Goal: Transaction & Acquisition: Download file/media

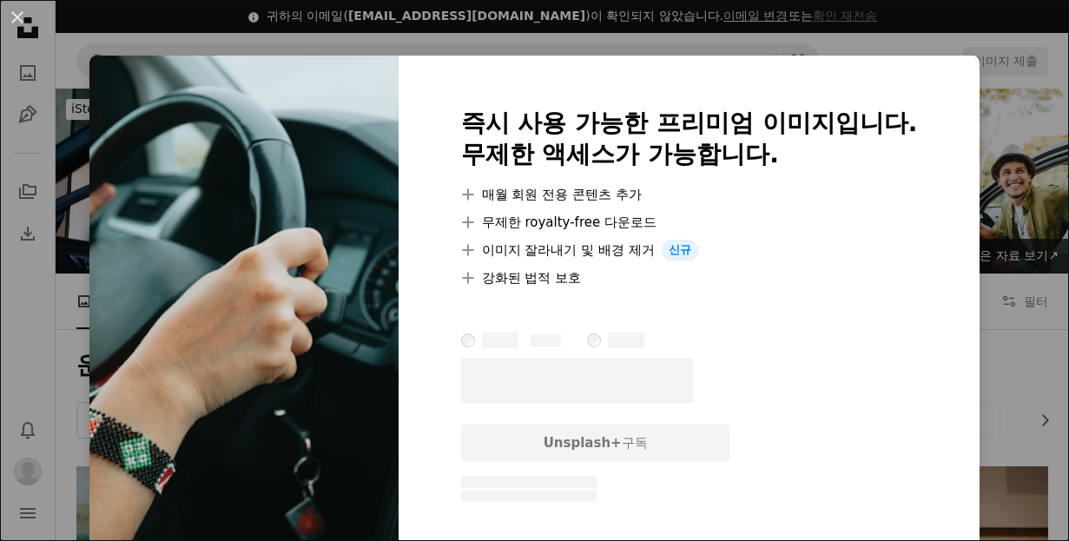
scroll to position [347, 0]
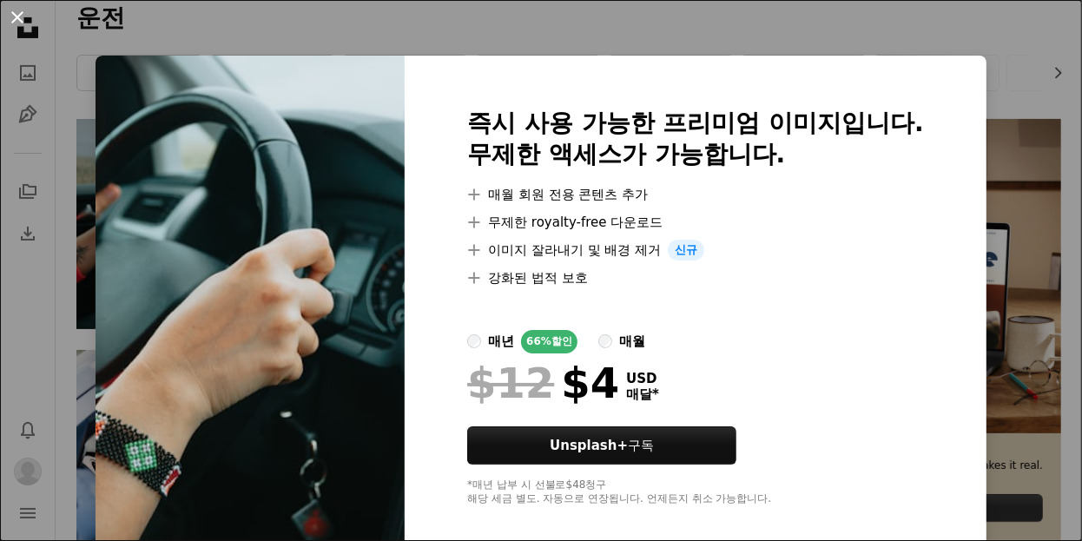
click at [13, 15] on button "An X shape" at bounding box center [17, 17] width 21 height 21
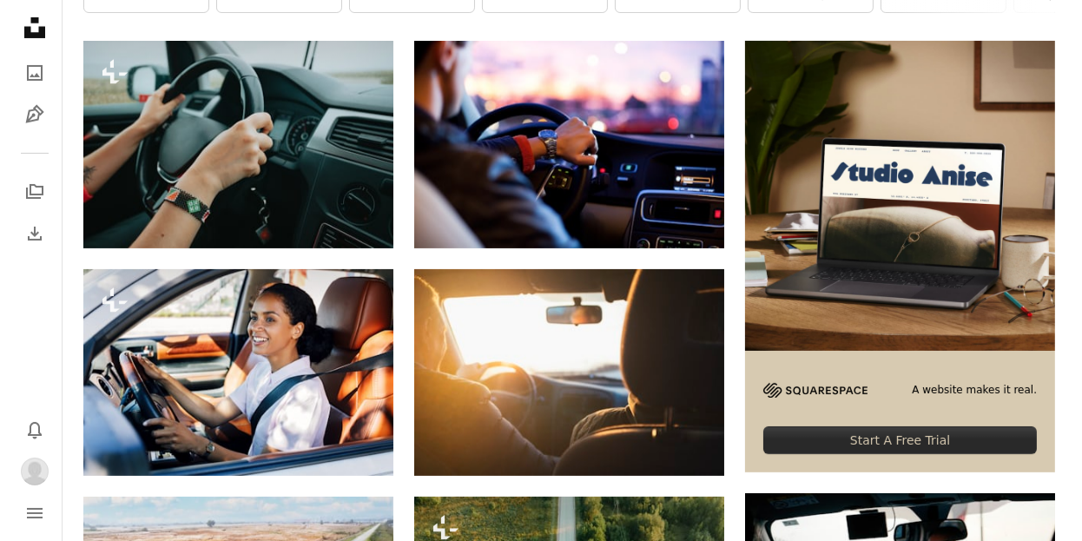
scroll to position [521, 0]
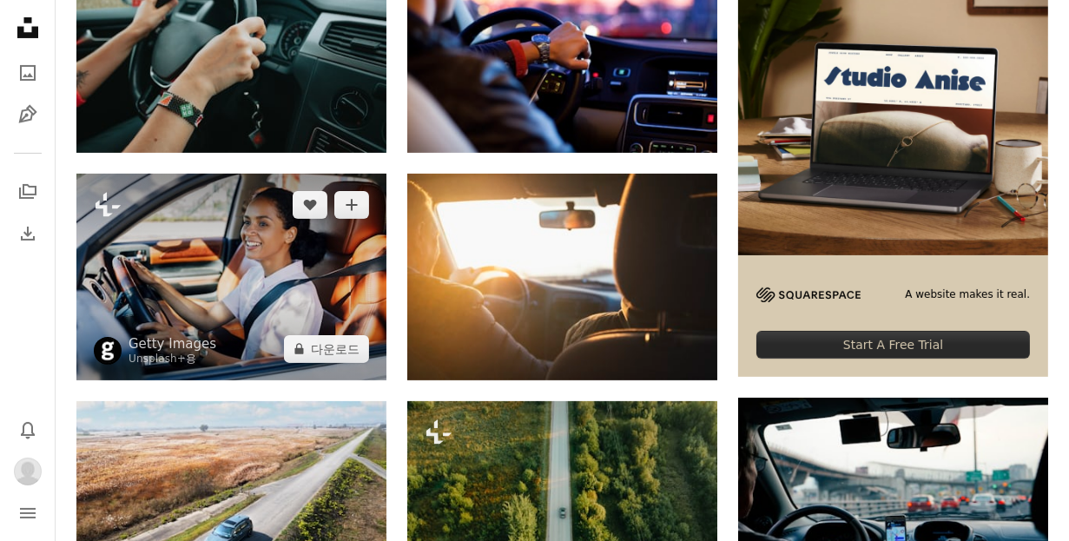
click at [276, 246] on img at bounding box center [231, 277] width 310 height 207
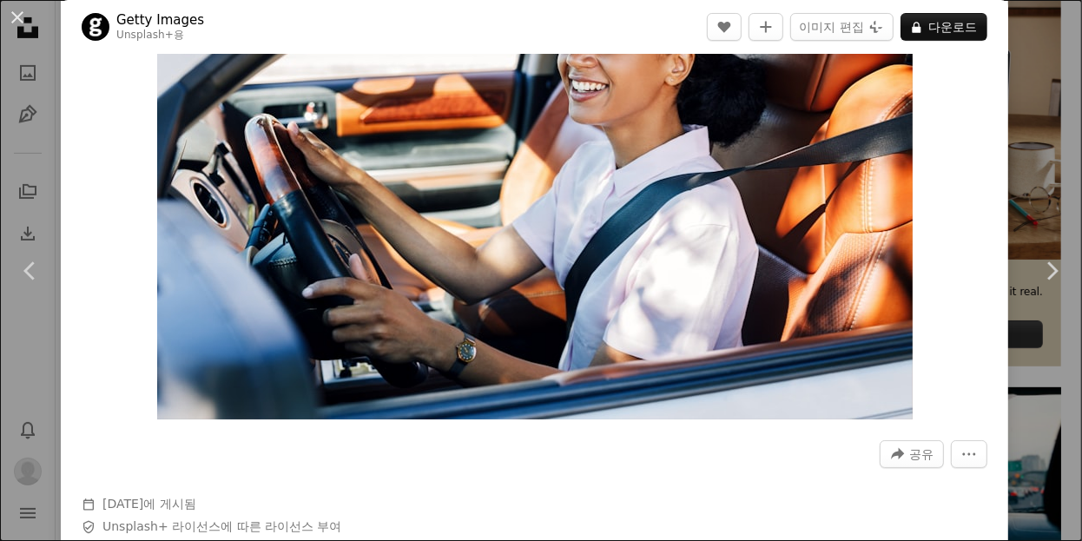
scroll to position [260, 0]
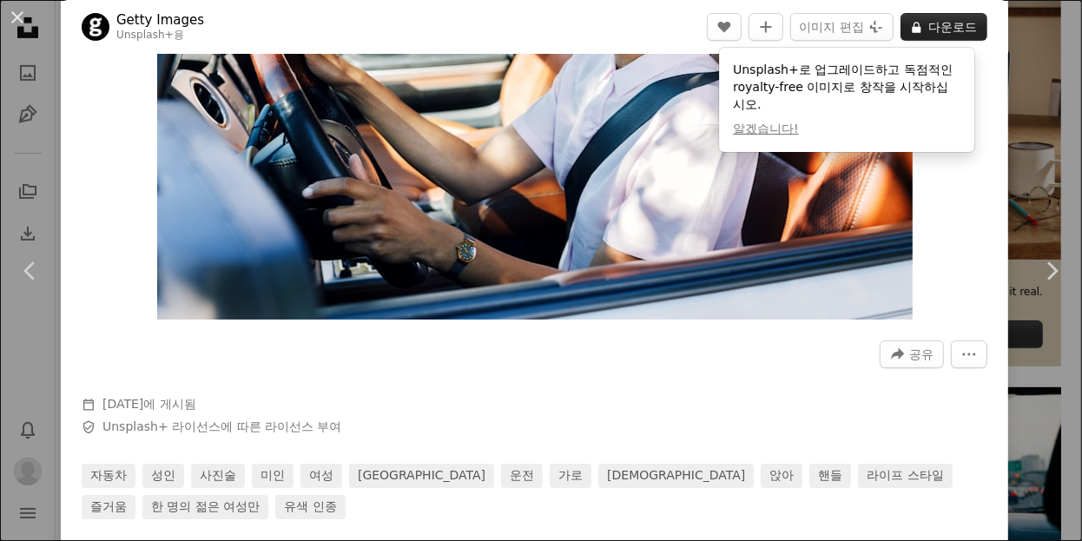
click at [926, 24] on button "A lock 다운로드" at bounding box center [943, 27] width 87 height 28
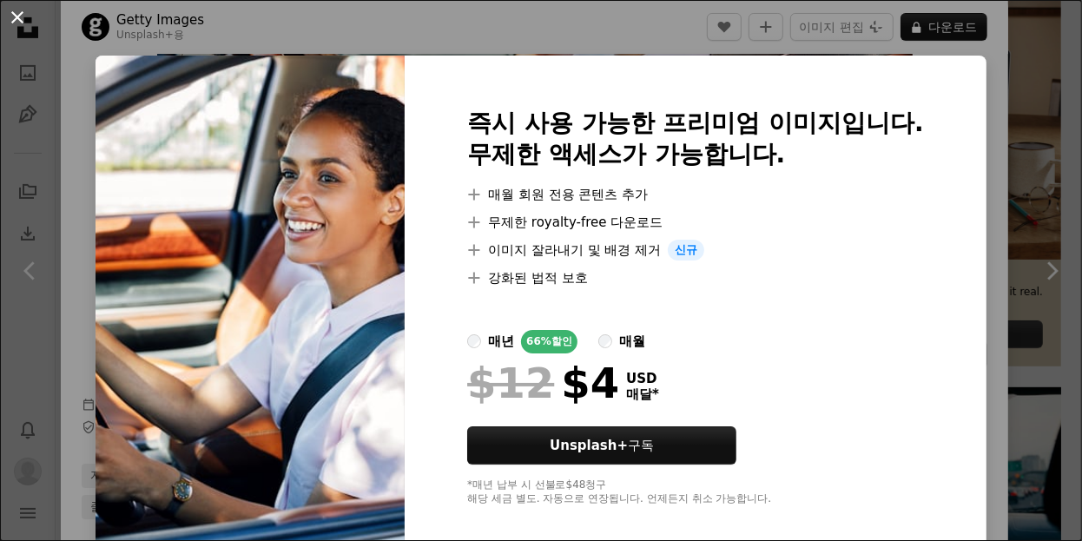
click at [19, 15] on button "An X shape" at bounding box center [17, 17] width 21 height 21
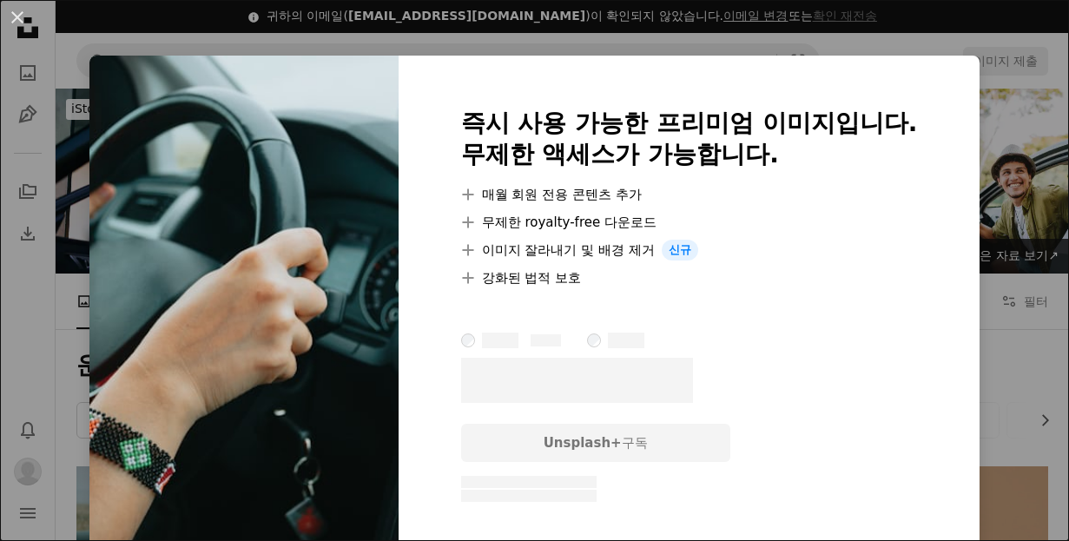
scroll to position [347, 0]
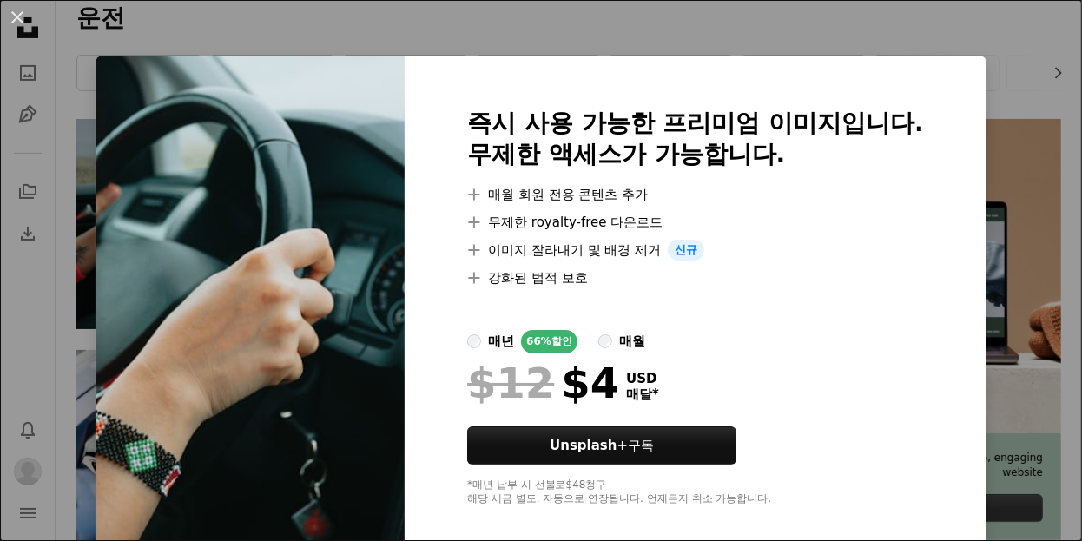
drag, startPoint x: 13, startPoint y: 21, endPoint x: 26, endPoint y: 26, distance: 14.0
click at [19, 24] on button "An X shape" at bounding box center [17, 17] width 21 height 21
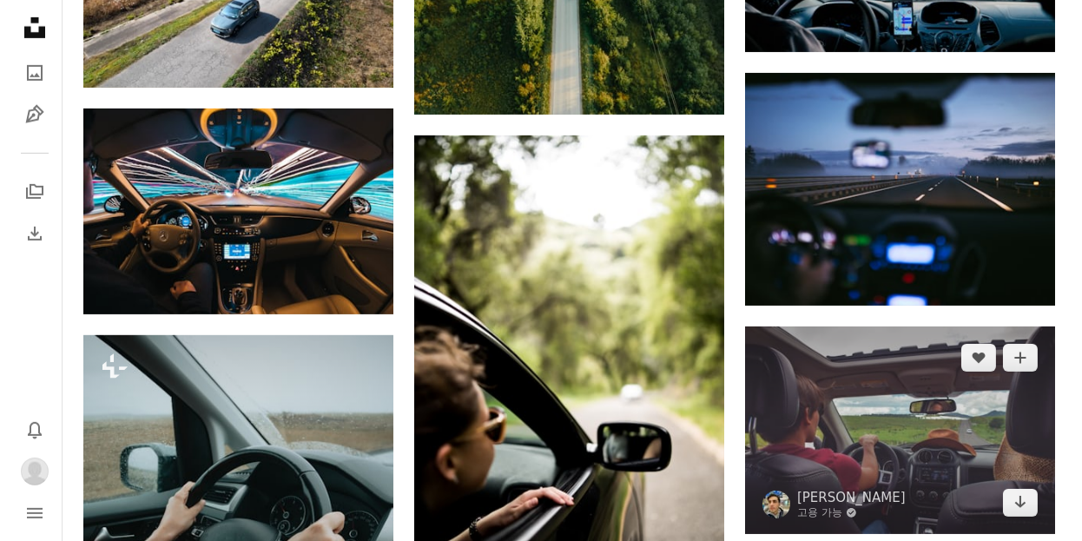
scroll to position [955, 0]
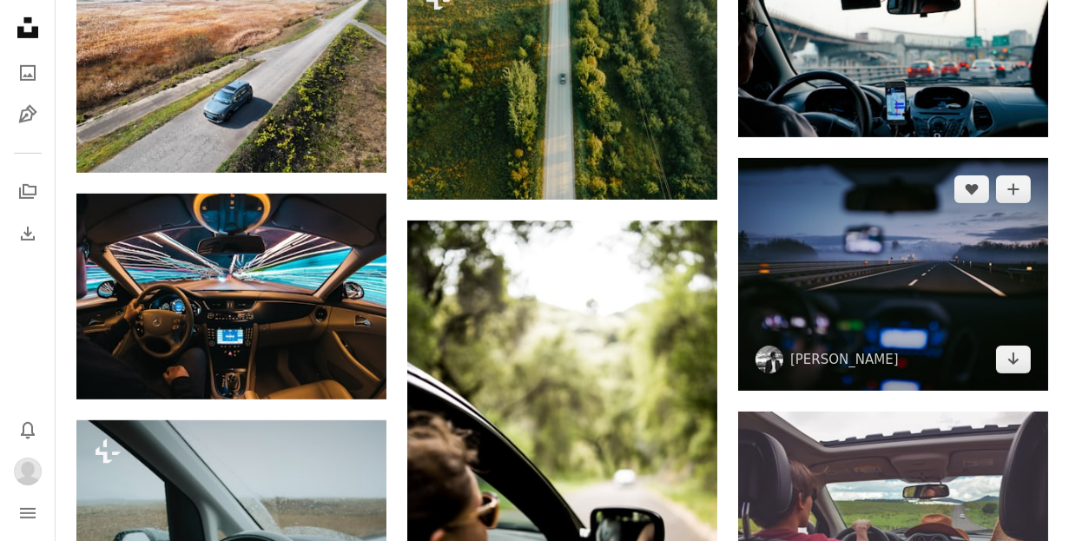
click at [899, 287] on img at bounding box center [893, 274] width 310 height 233
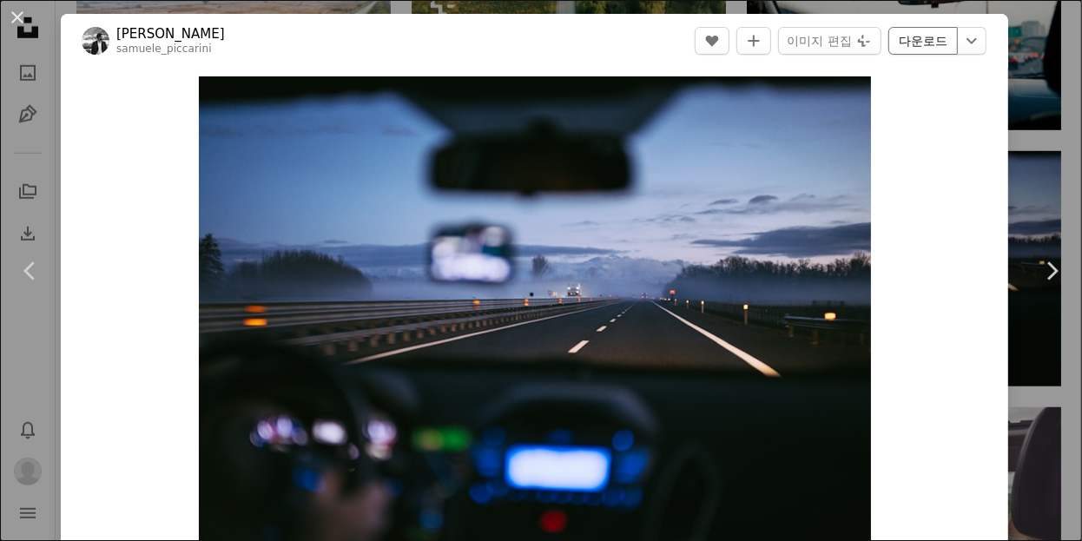
click at [906, 39] on link "다운로드" at bounding box center [922, 41] width 69 height 28
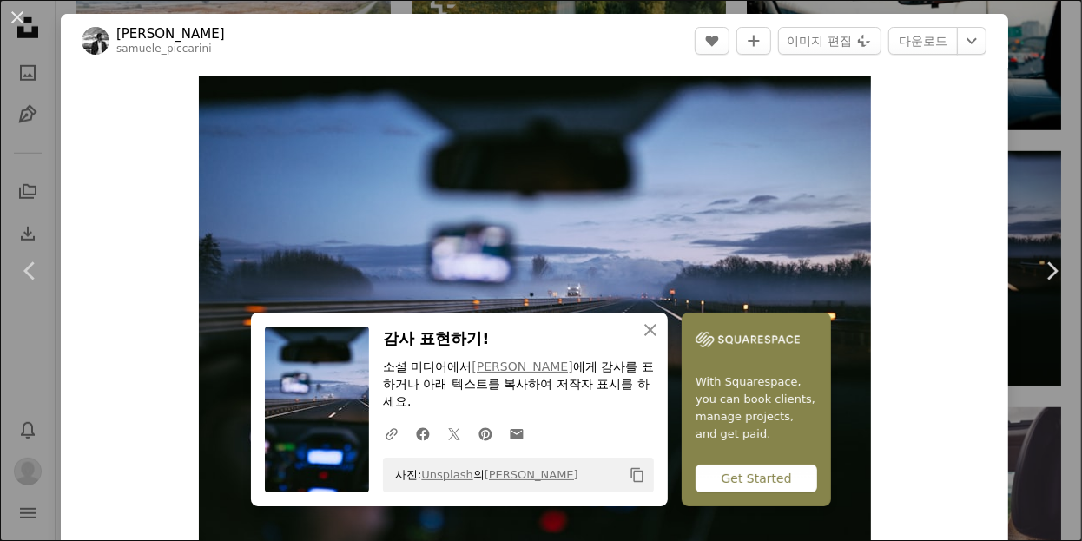
click at [19, 16] on button "An X shape" at bounding box center [17, 17] width 21 height 21
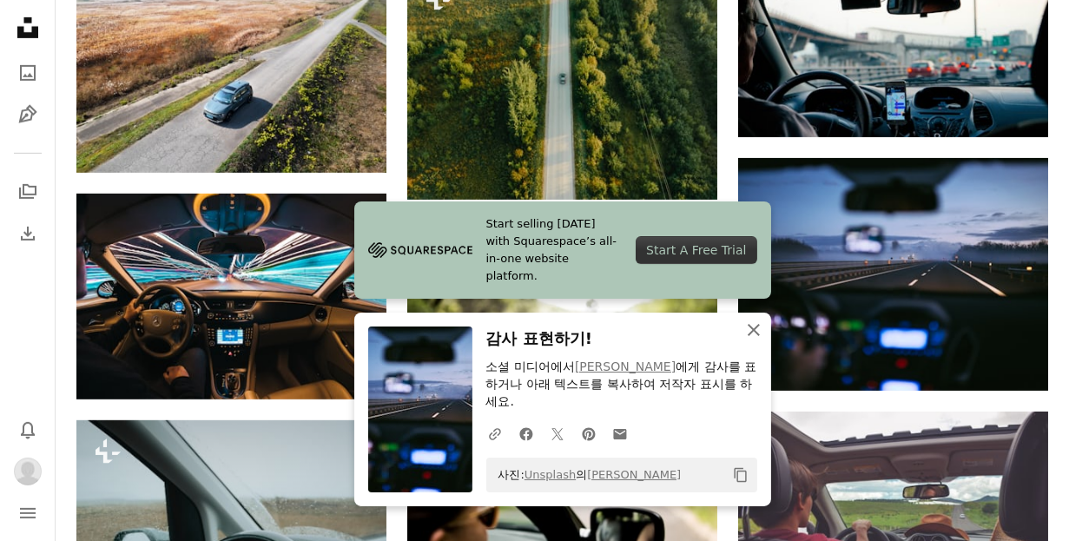
click at [759, 329] on icon "An X shape" at bounding box center [753, 330] width 21 height 21
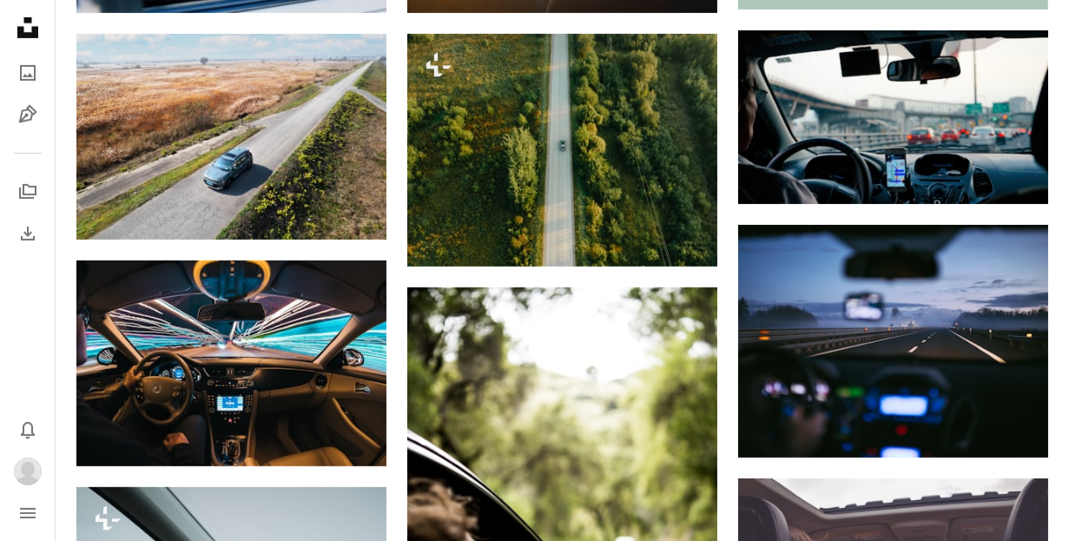
scroll to position [867, 0]
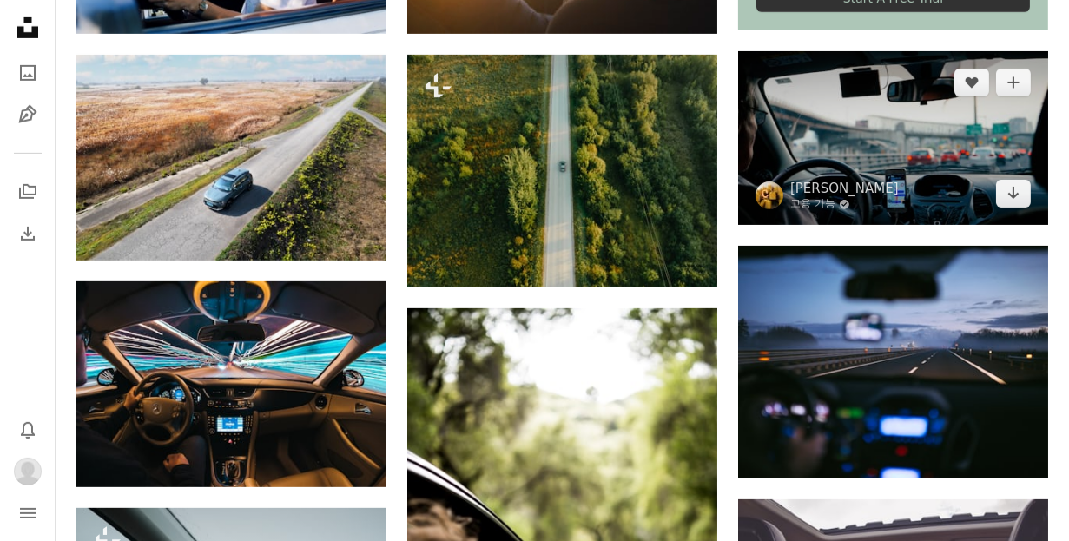
click at [900, 104] on img at bounding box center [893, 138] width 310 height 175
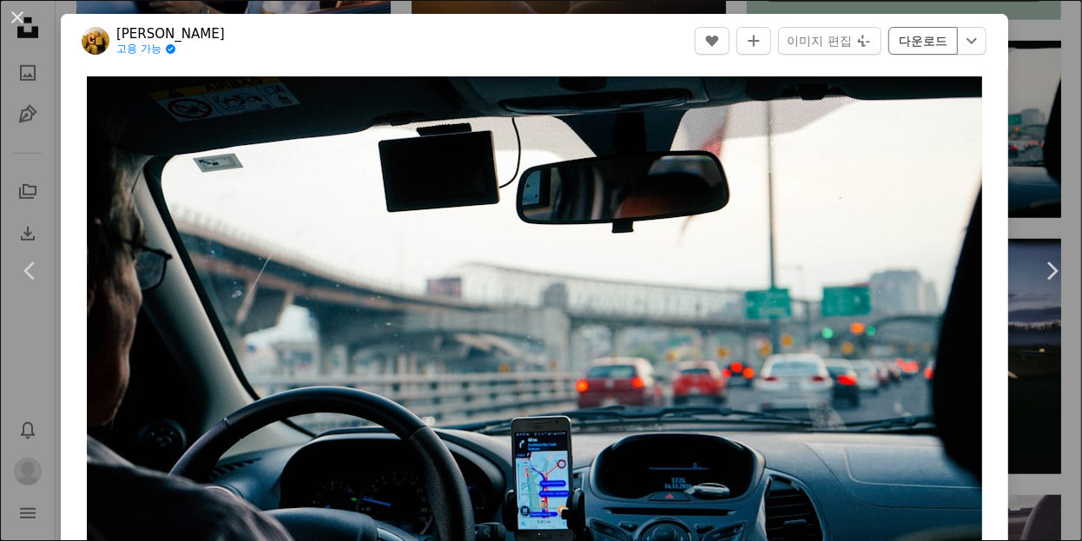
click at [909, 49] on link "다운로드" at bounding box center [922, 41] width 69 height 28
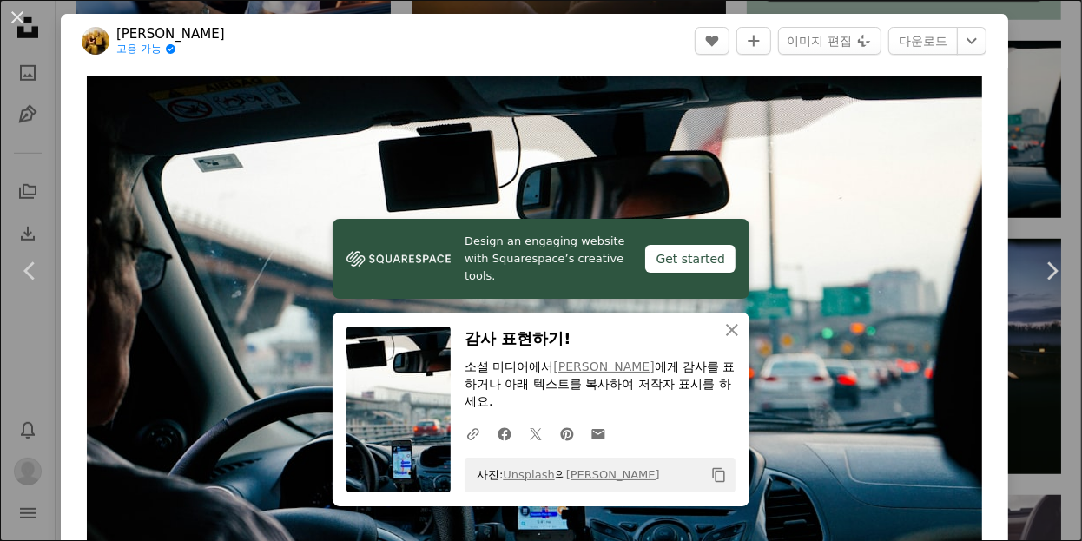
click at [1031, 167] on div "An X shape Chevron left Chevron right Design an engaging website with Squarespa…" at bounding box center [541, 270] width 1082 height 541
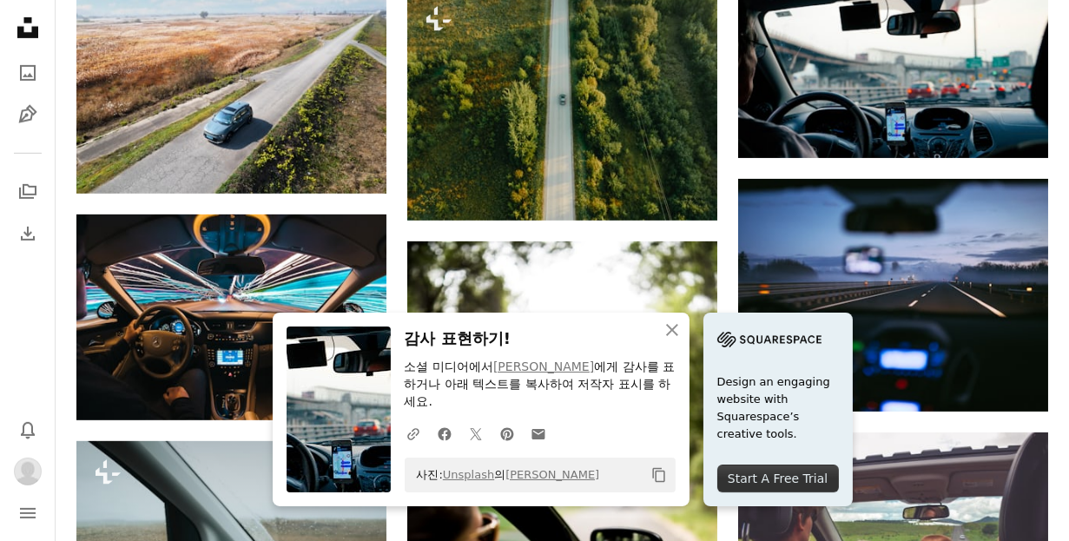
scroll to position [955, 0]
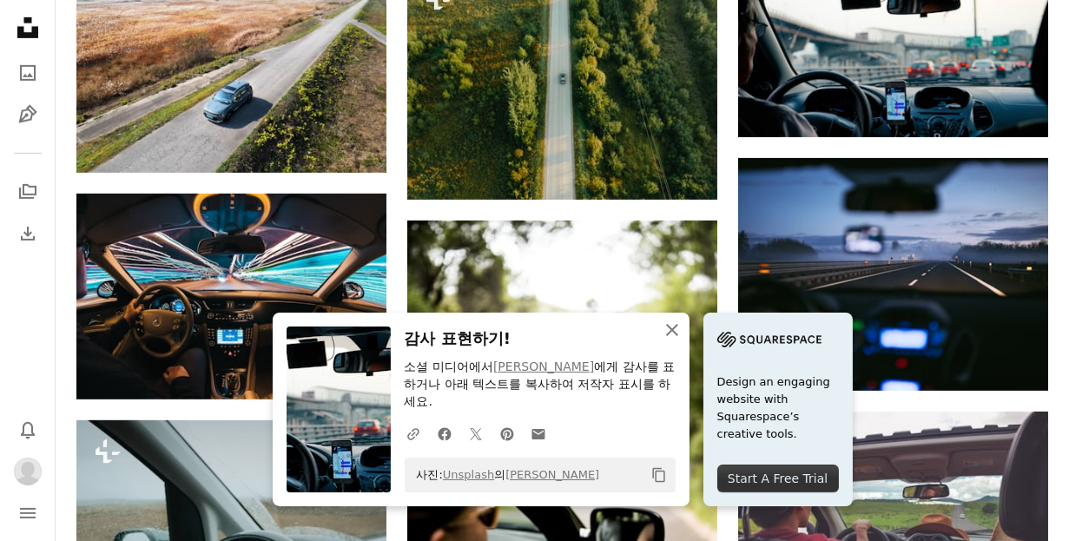
click at [673, 340] on icon "An X shape" at bounding box center [672, 330] width 21 height 21
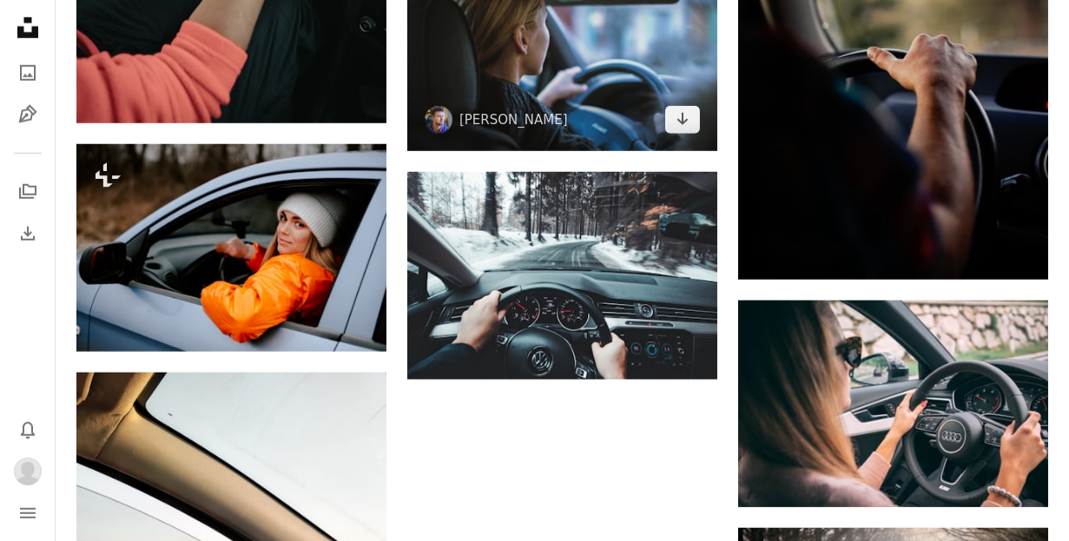
scroll to position [1736, 0]
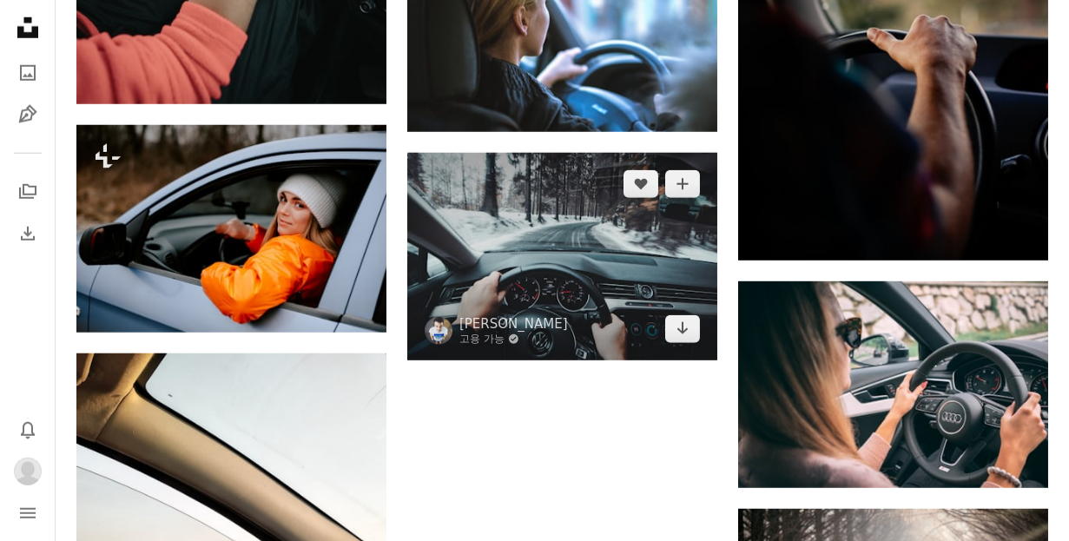
click at [492, 220] on img at bounding box center [562, 256] width 310 height 207
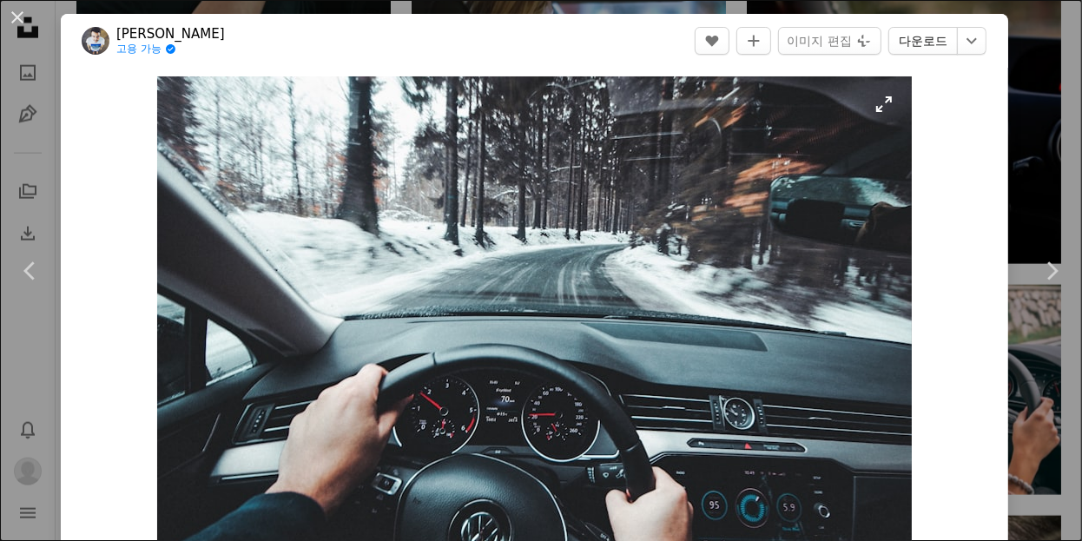
click at [891, 44] on link "다운로드" at bounding box center [922, 41] width 69 height 28
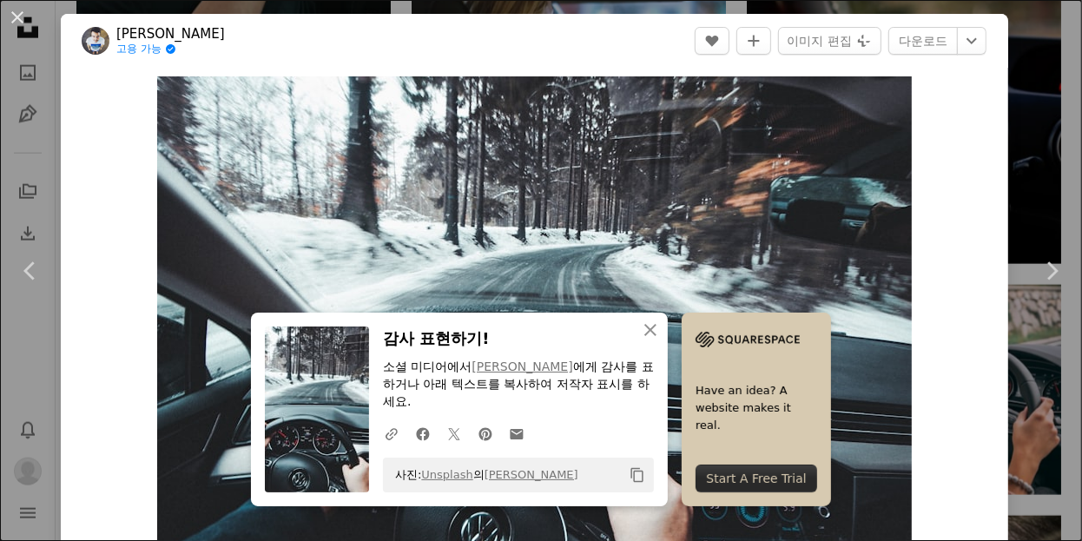
click at [991, 204] on div "Zoom in" at bounding box center [534, 328] width 947 height 521
drag, startPoint x: 16, startPoint y: 16, endPoint x: 27, endPoint y: 26, distance: 14.7
click at [16, 15] on button "An X shape" at bounding box center [17, 17] width 21 height 21
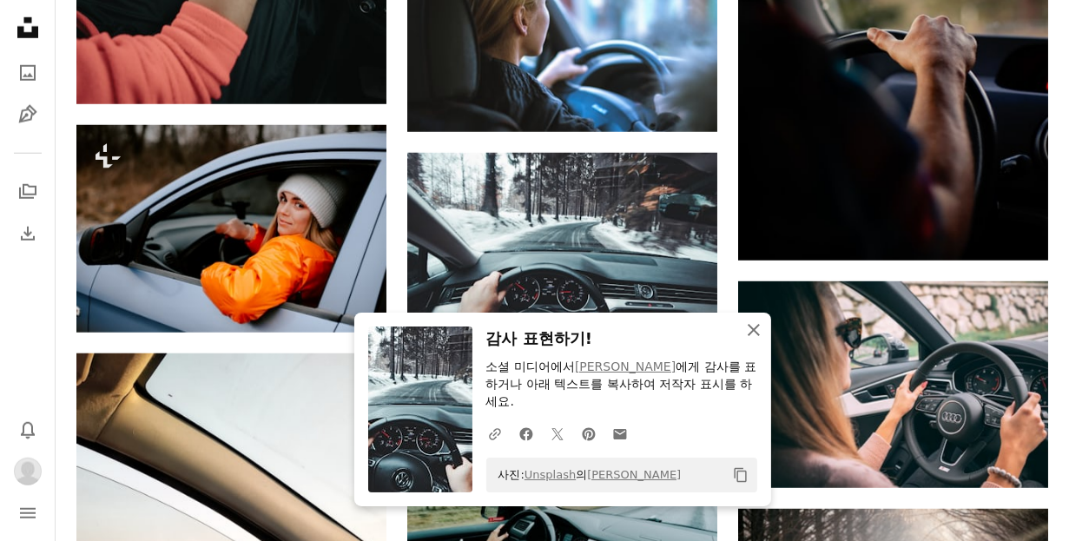
click at [746, 334] on icon "An X shape" at bounding box center [753, 330] width 21 height 21
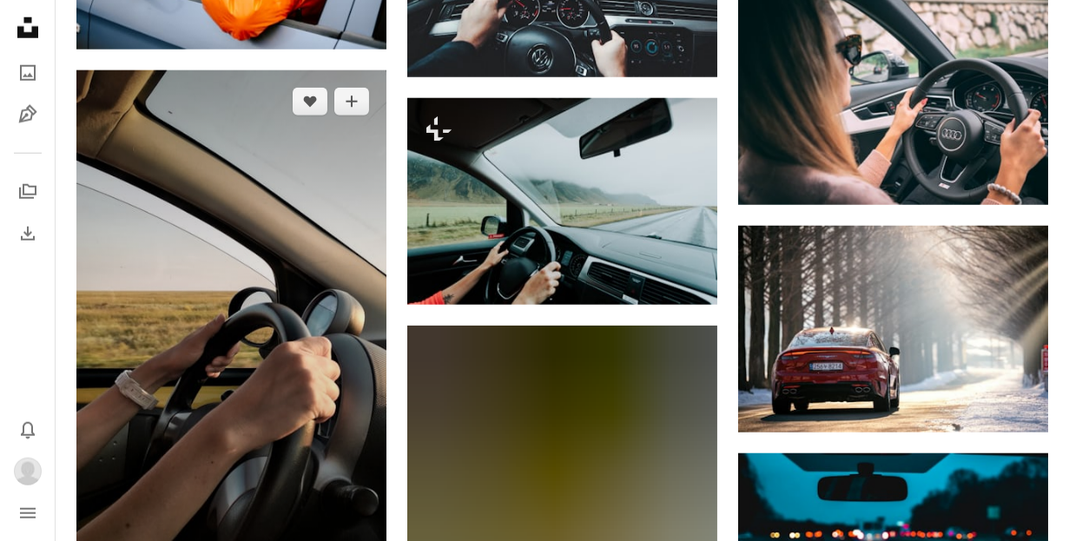
scroll to position [2084, 0]
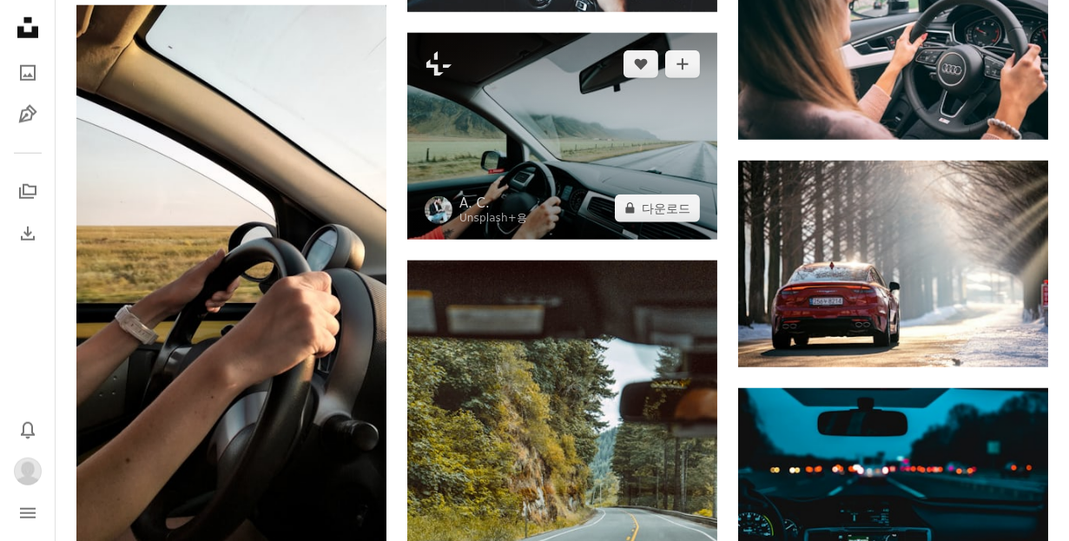
click at [534, 121] on img at bounding box center [562, 136] width 310 height 207
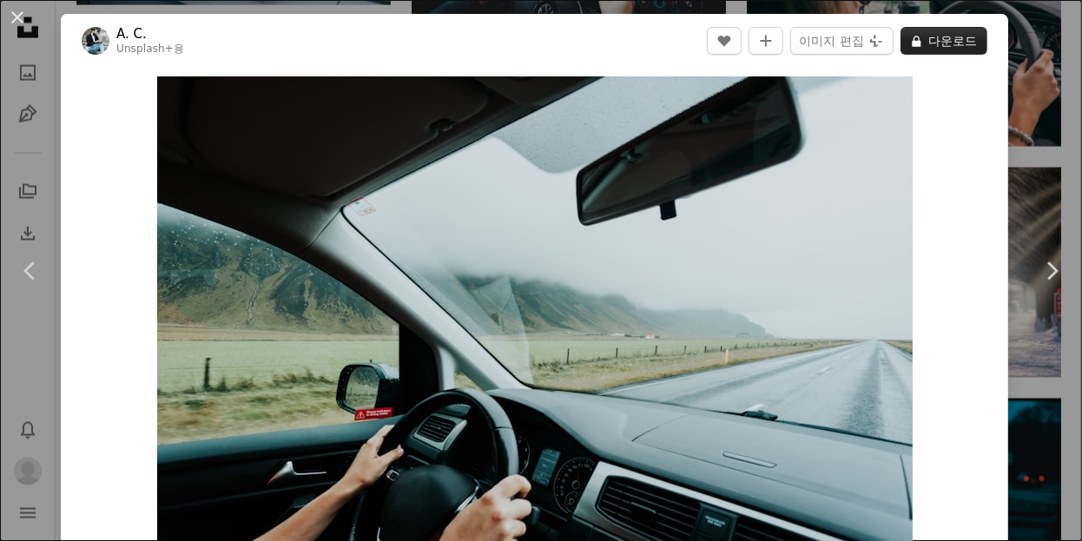
click at [923, 48] on button "A lock 다운로드" at bounding box center [943, 41] width 87 height 28
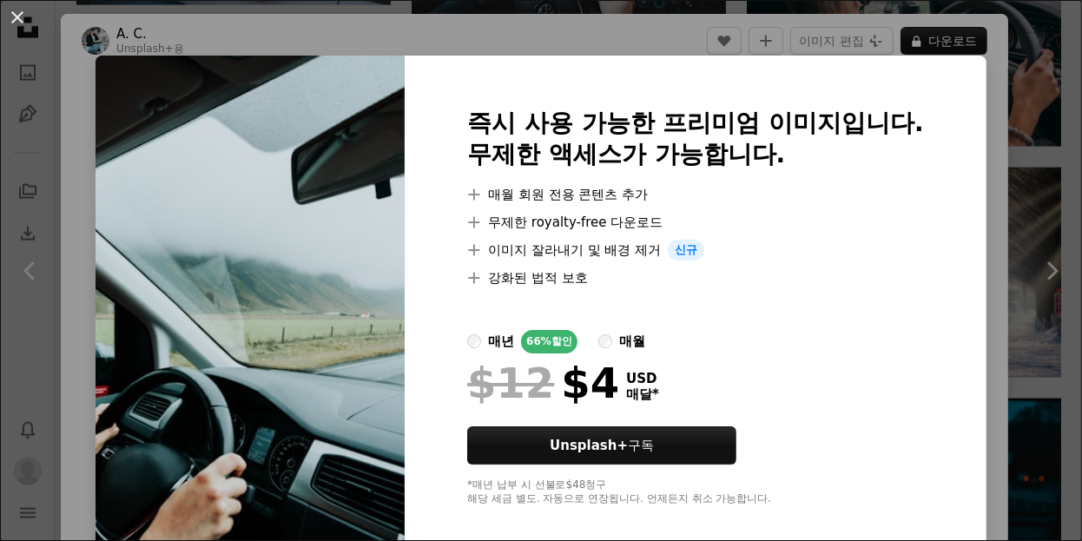
click at [13, 17] on button "An X shape" at bounding box center [17, 17] width 21 height 21
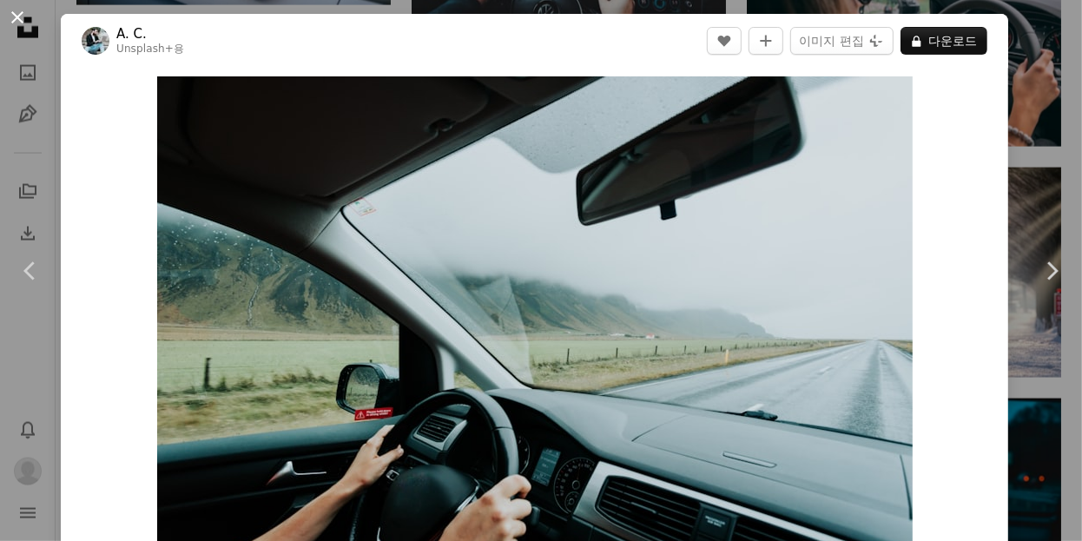
click at [18, 16] on button "An X shape" at bounding box center [17, 17] width 21 height 21
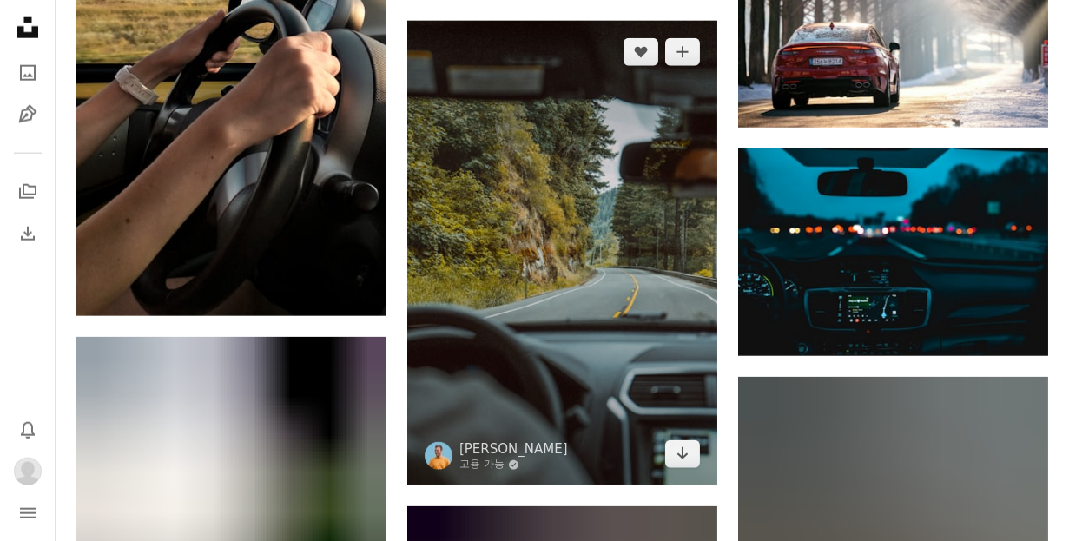
scroll to position [2344, 0]
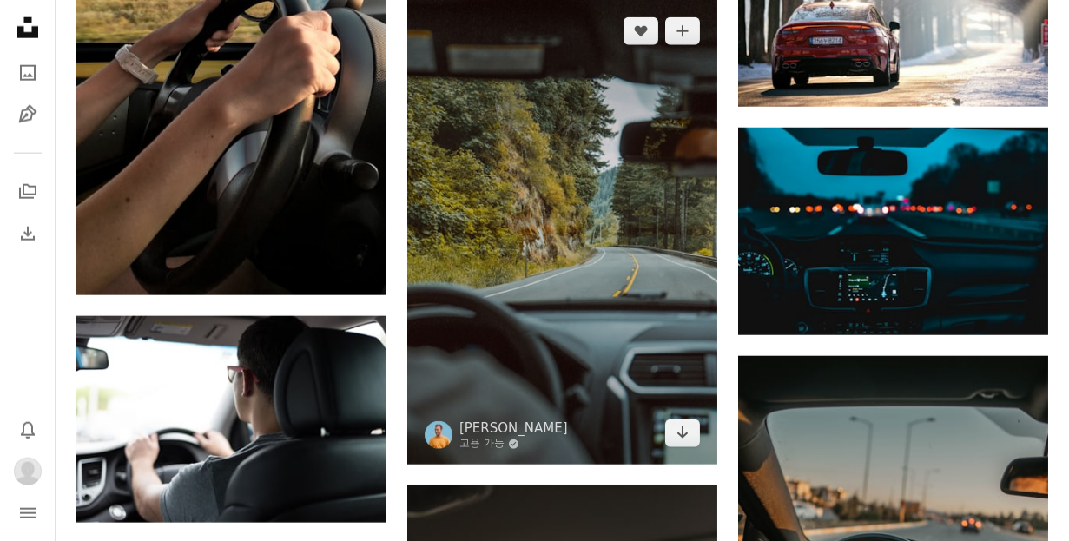
click at [570, 197] on img at bounding box center [562, 232] width 310 height 465
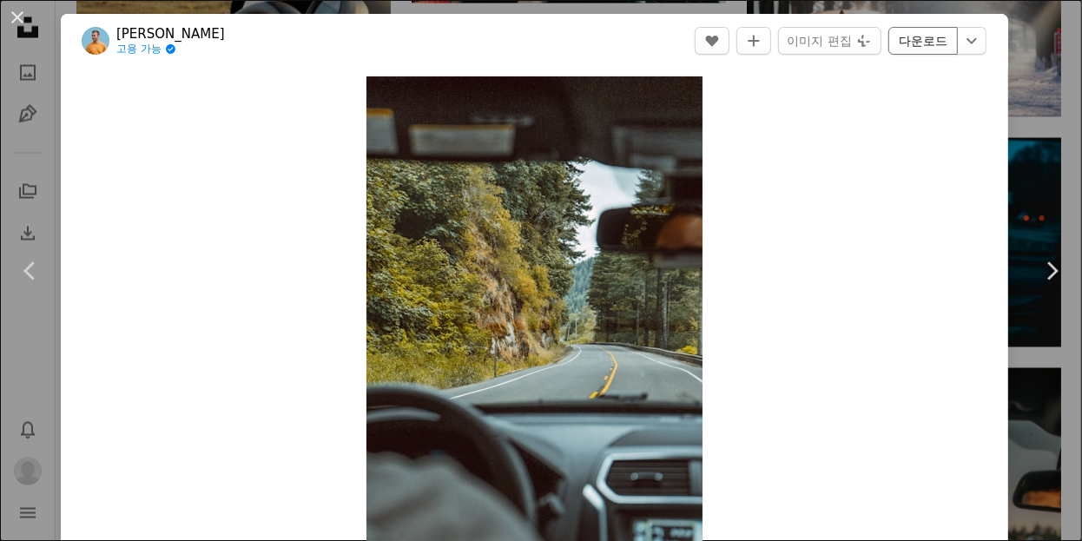
click at [905, 38] on link "다운로드" at bounding box center [922, 41] width 69 height 28
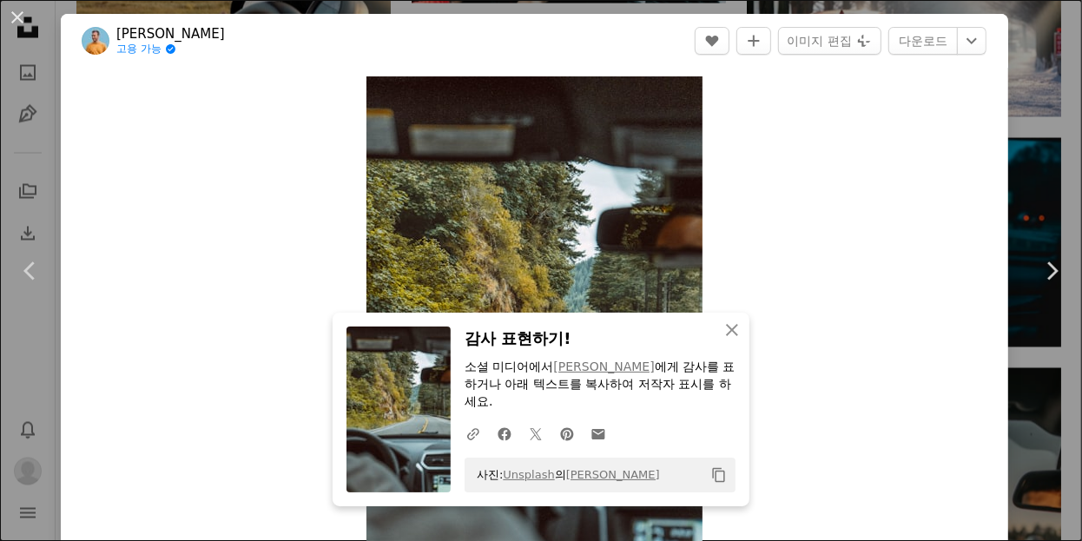
click at [16, 16] on button "An X shape" at bounding box center [17, 17] width 21 height 21
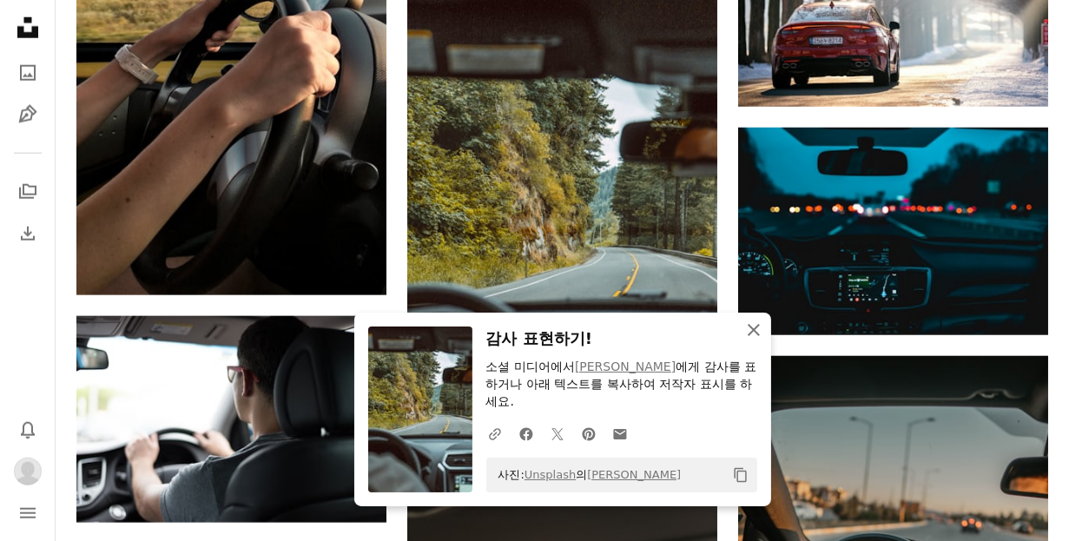
click at [754, 330] on icon "button" at bounding box center [754, 330] width 12 height 12
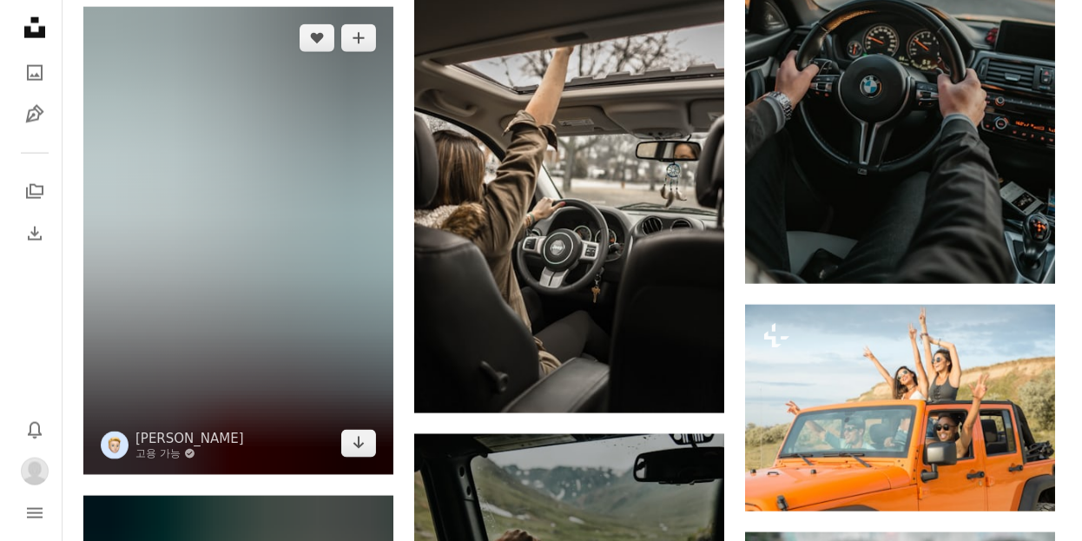
scroll to position [2865, 0]
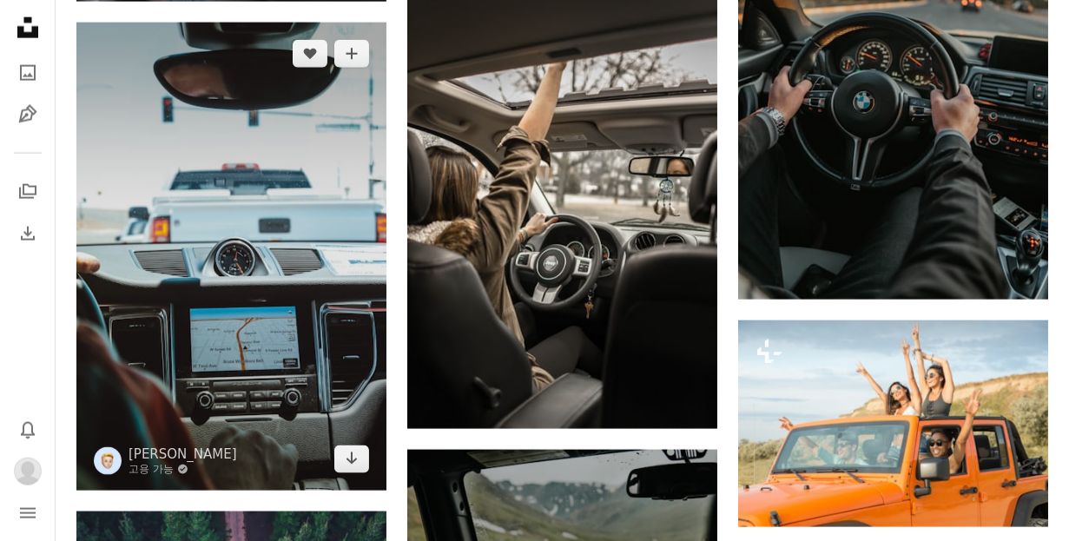
click at [284, 144] on img at bounding box center [231, 256] width 310 height 467
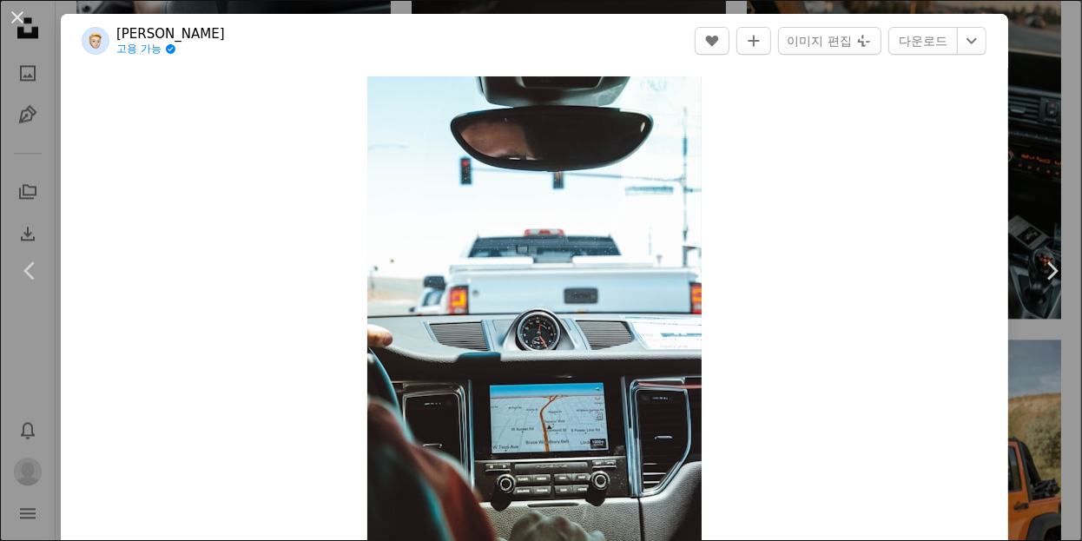
click at [881, 213] on div "Zoom in" at bounding box center [534, 329] width 947 height 522
click at [958, 40] on icon "Chevron down" at bounding box center [972, 40] width 28 height 21
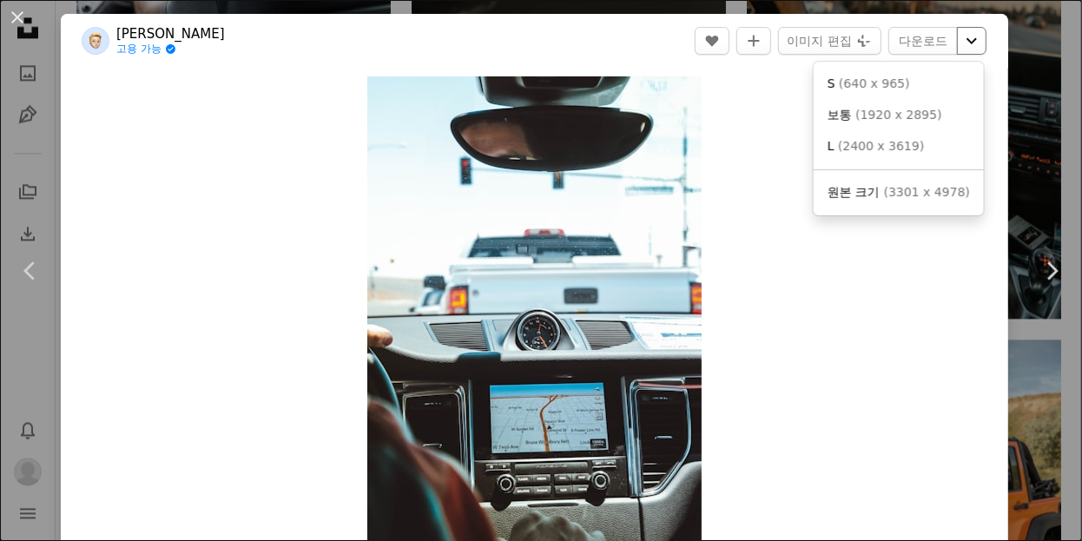
click at [966, 41] on icon "Chevron down" at bounding box center [972, 40] width 28 height 21
click at [886, 85] on span "( 640 x 965 )" at bounding box center [874, 83] width 71 height 14
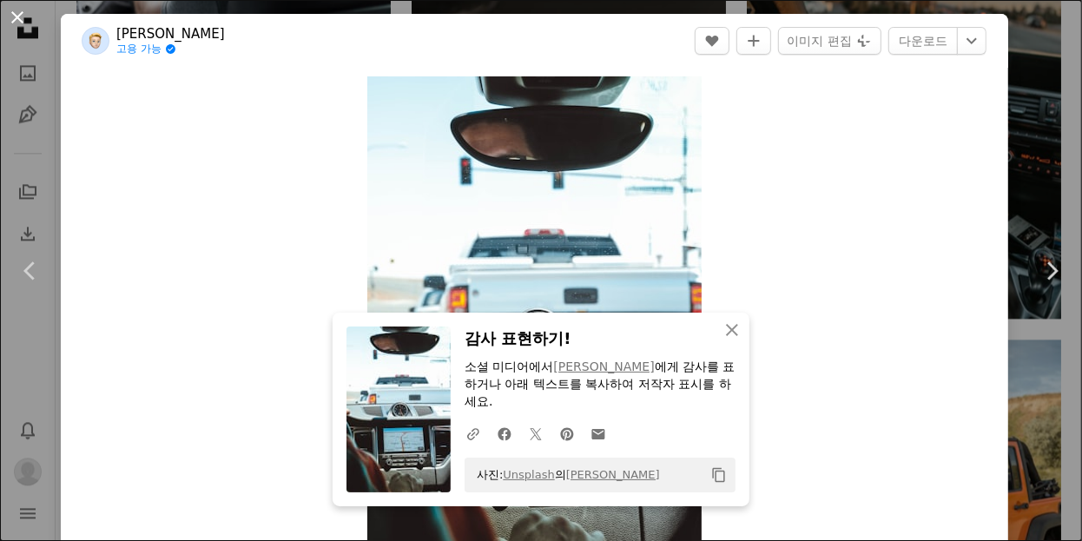
click at [16, 16] on button "An X shape" at bounding box center [17, 17] width 21 height 21
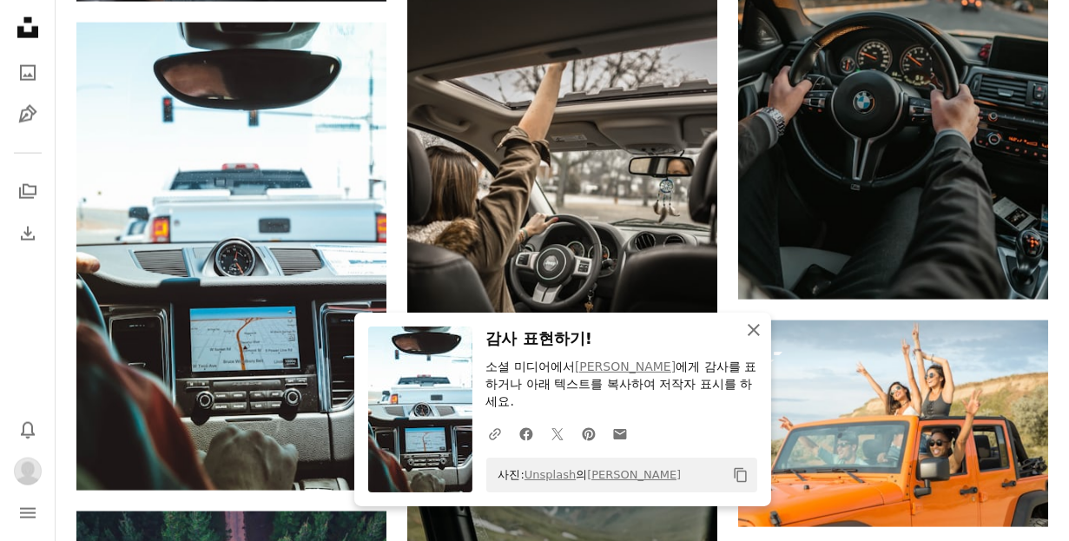
drag, startPoint x: 750, startPoint y: 352, endPoint x: 738, endPoint y: 337, distance: 19.1
click at [750, 340] on icon "An X shape" at bounding box center [753, 330] width 21 height 21
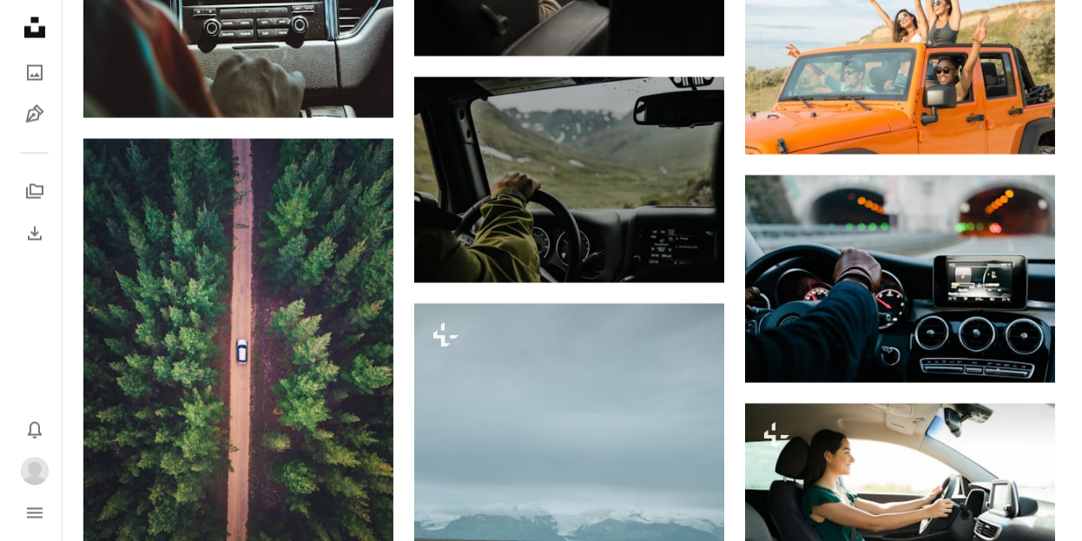
scroll to position [3298, 0]
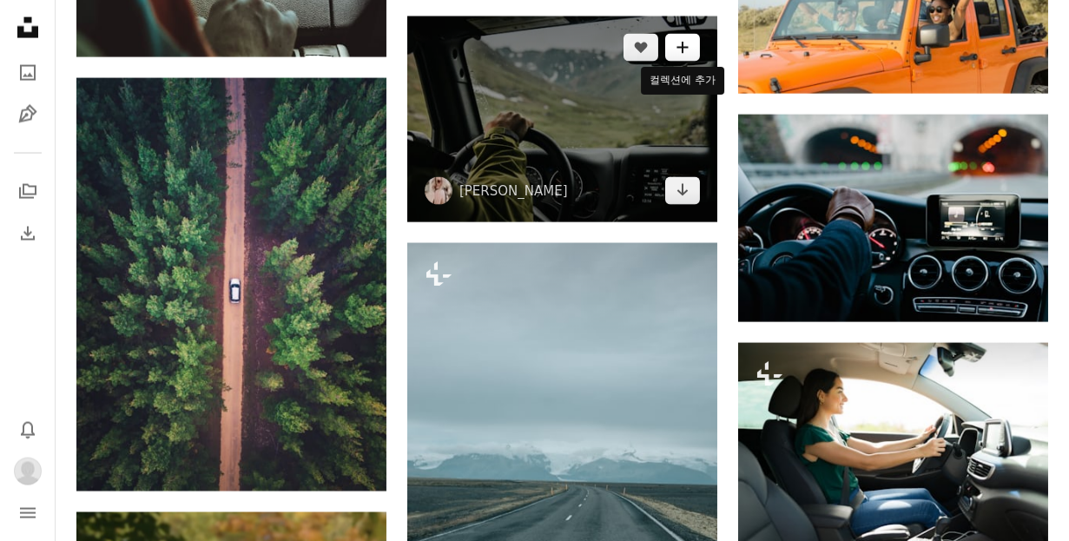
click at [670, 49] on button "A plus sign" at bounding box center [682, 48] width 35 height 28
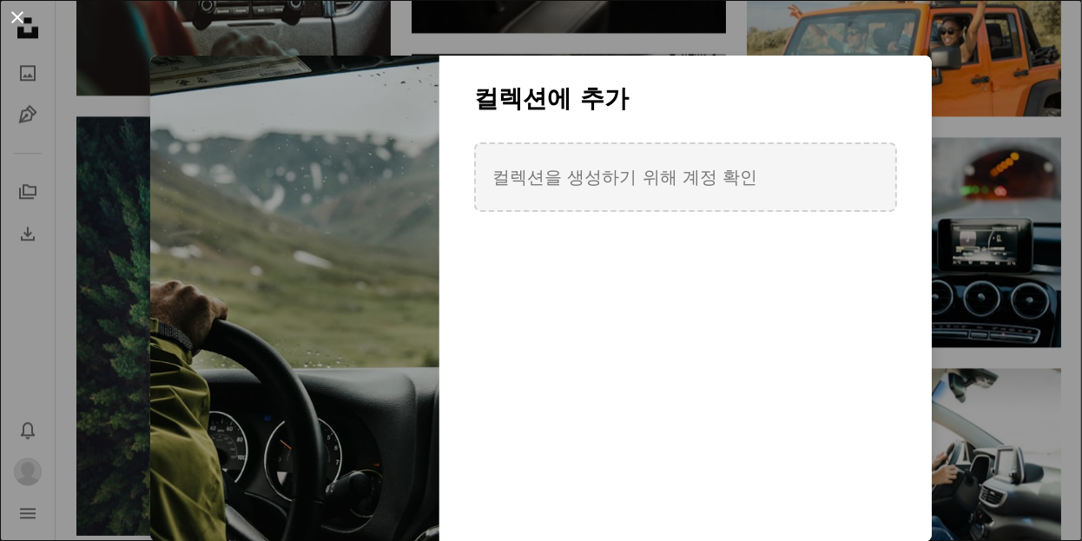
click at [11, 17] on button "An X shape" at bounding box center [17, 17] width 21 height 21
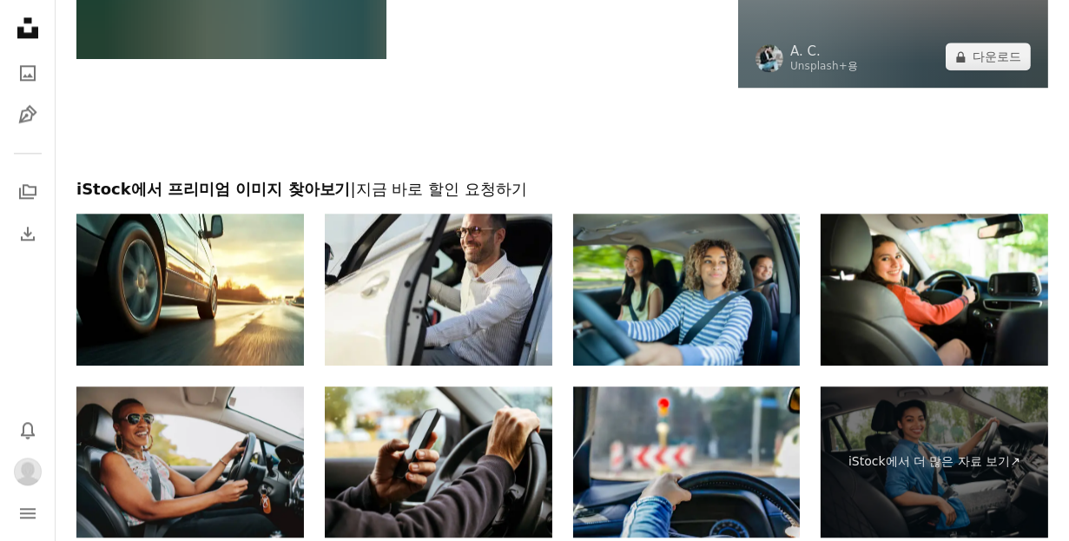
scroll to position [4814, 0]
